Goal: Information Seeking & Learning: Learn about a topic

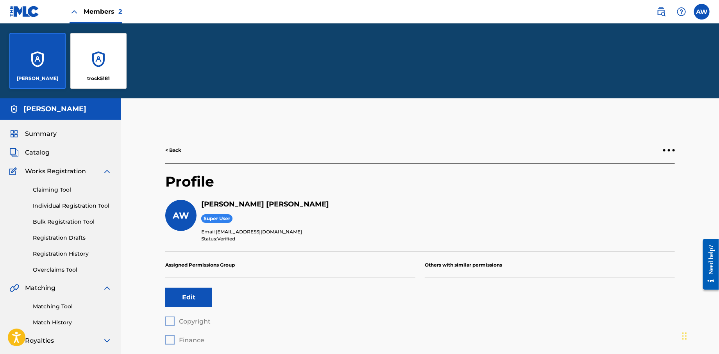
click at [29, 155] on span "Catalog" at bounding box center [37, 152] width 25 height 9
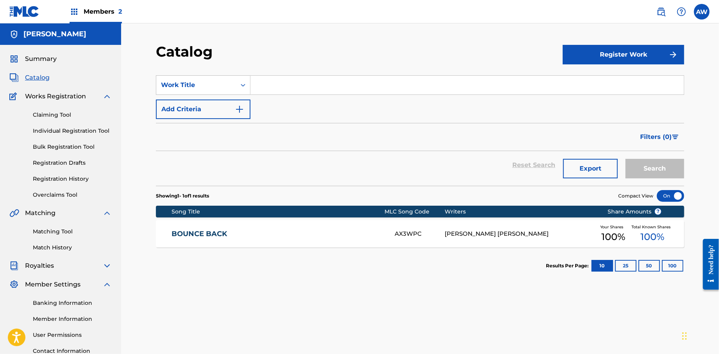
click at [627, 266] on button "25" at bounding box center [625, 266] width 21 height 12
click at [645, 268] on button "50" at bounding box center [648, 266] width 21 height 12
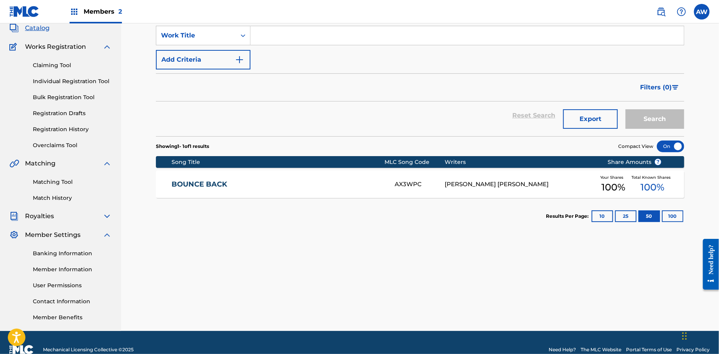
scroll to position [64, 0]
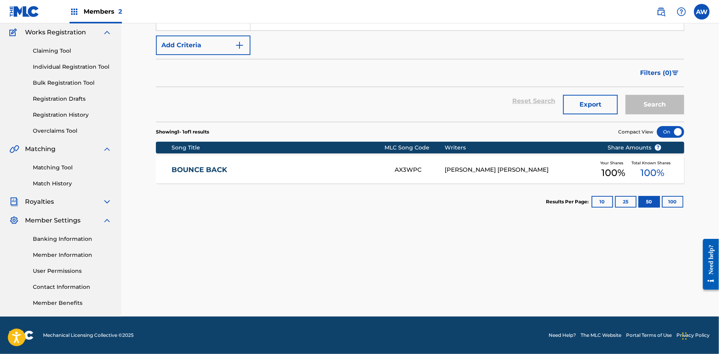
click at [402, 170] on div "AX3WPC" at bounding box center [420, 170] width 50 height 9
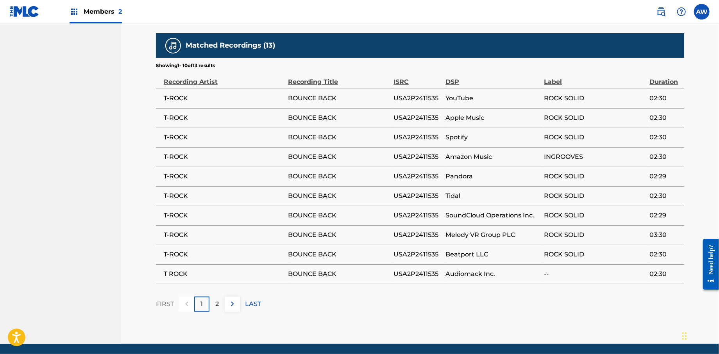
scroll to position [425, 0]
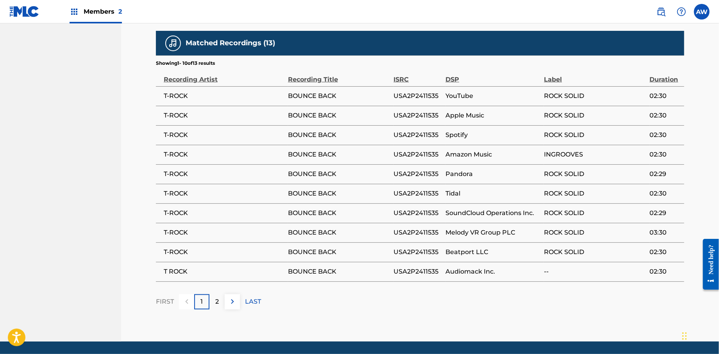
click at [213, 301] on div "2" at bounding box center [216, 302] width 15 height 15
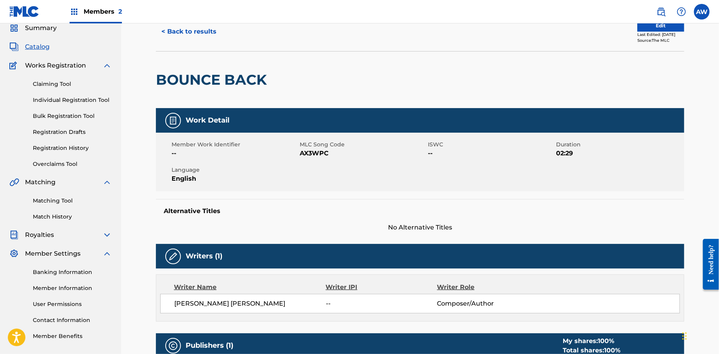
scroll to position [0, 0]
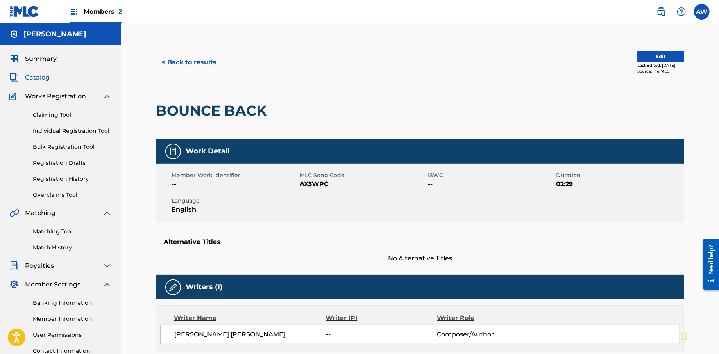
click at [39, 77] on span "Catalog" at bounding box center [37, 77] width 25 height 9
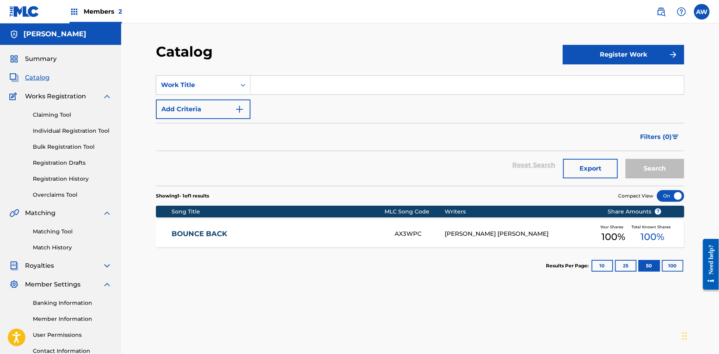
click at [674, 195] on div at bounding box center [670, 196] width 27 height 12
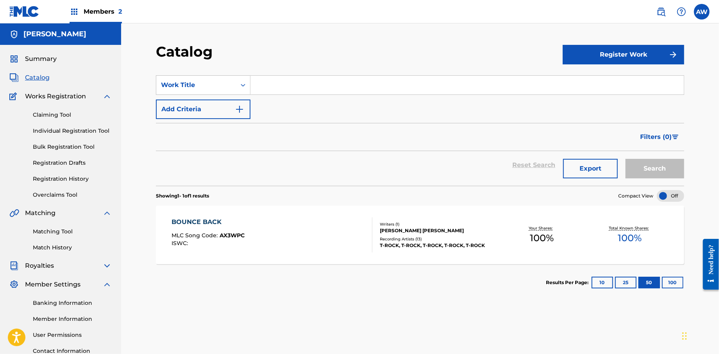
click at [669, 193] on div at bounding box center [670, 196] width 27 height 12
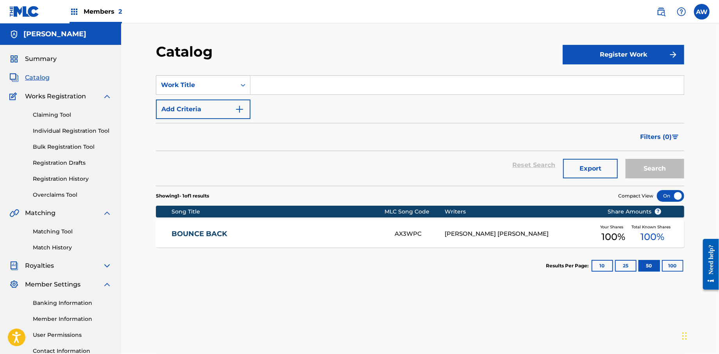
click at [62, 351] on link "Contact Information" at bounding box center [72, 351] width 79 height 8
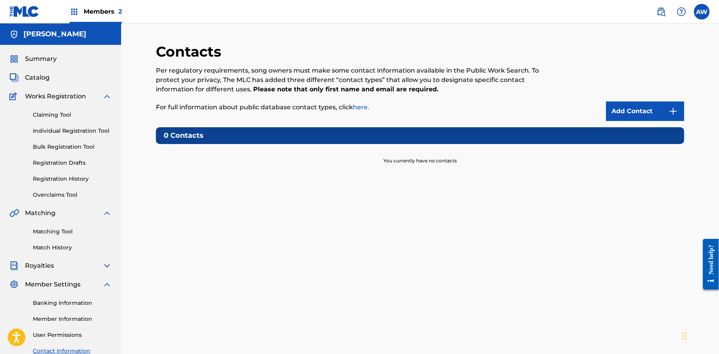
click at [13, 34] on img at bounding box center [13, 34] width 9 height 9
click at [21, 12] on img at bounding box center [24, 11] width 30 height 11
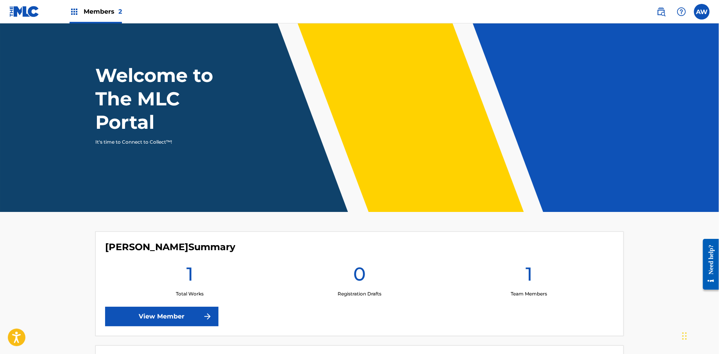
scroll to position [7, 0]
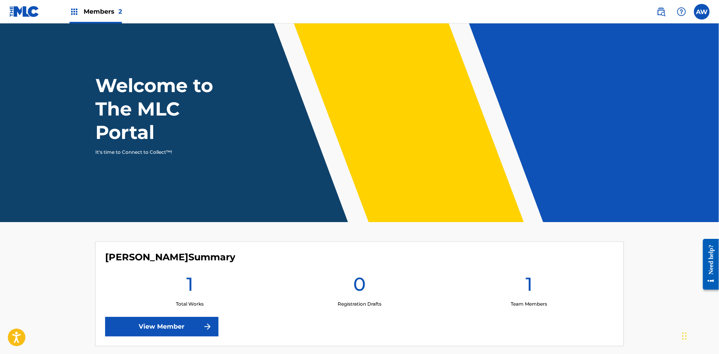
click at [699, 14] on label at bounding box center [702, 12] width 16 height 16
click at [702, 12] on input "AW Anthony Wells trock51@gmail.com Notification Preferences Profile Log out" at bounding box center [702, 12] width 0 height 0
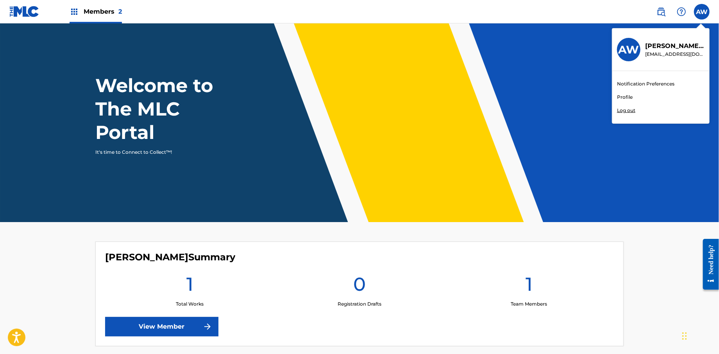
click at [22, 16] on img at bounding box center [24, 11] width 30 height 11
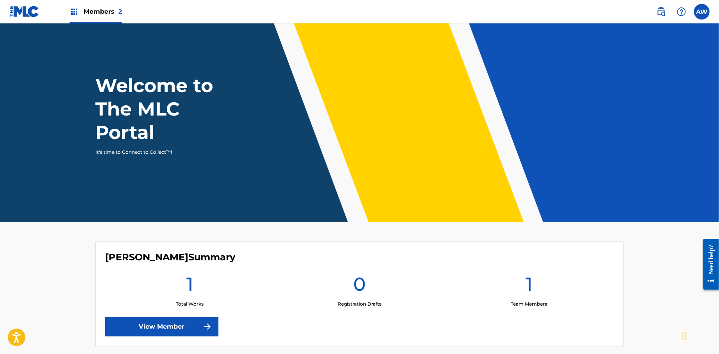
scroll to position [0, 0]
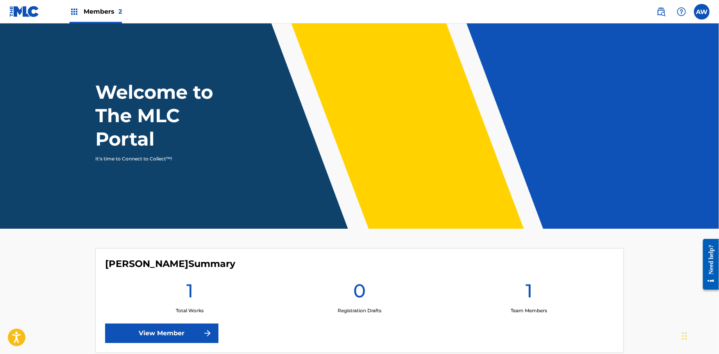
click at [25, 15] on img at bounding box center [24, 11] width 30 height 11
click at [105, 15] on span "Members 2" at bounding box center [103, 11] width 38 height 9
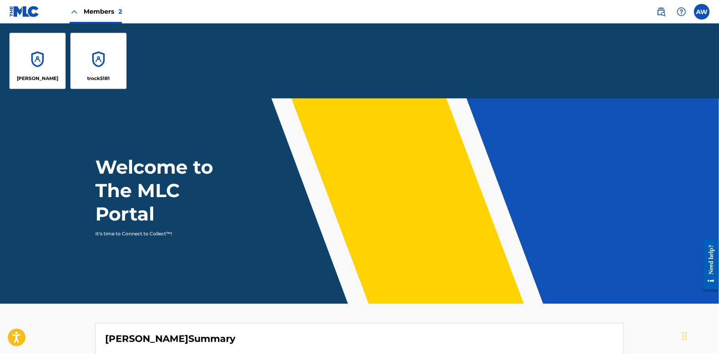
click at [34, 59] on div "Anthony Wells" at bounding box center [37, 61] width 56 height 56
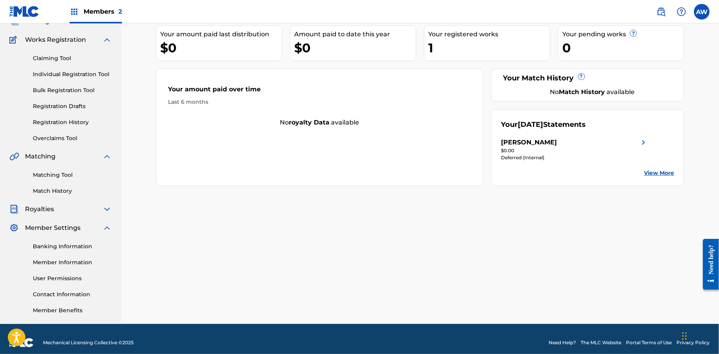
scroll to position [64, 0]
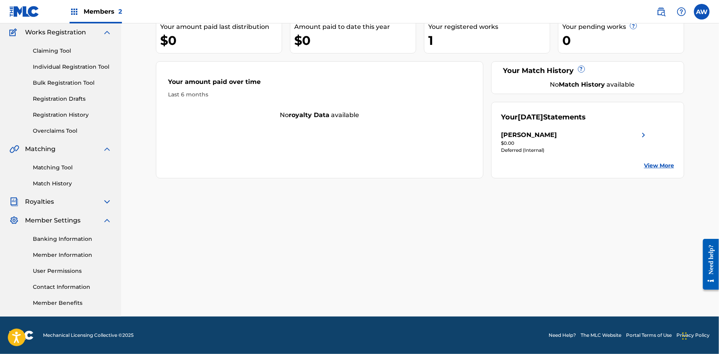
click at [572, 335] on link "Need Help?" at bounding box center [562, 335] width 27 height 7
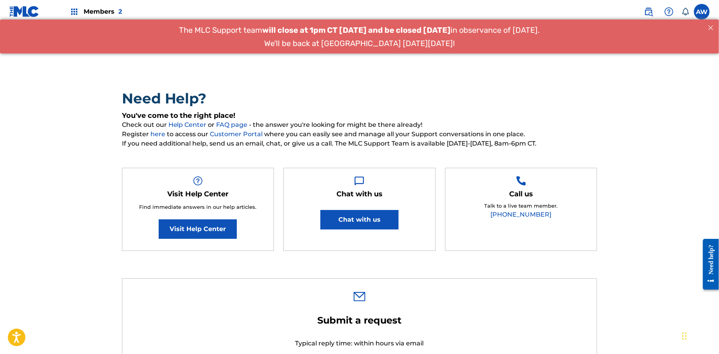
click at [214, 225] on link "Visit Help Center" at bounding box center [198, 230] width 78 height 20
